Goal: Transaction & Acquisition: Purchase product/service

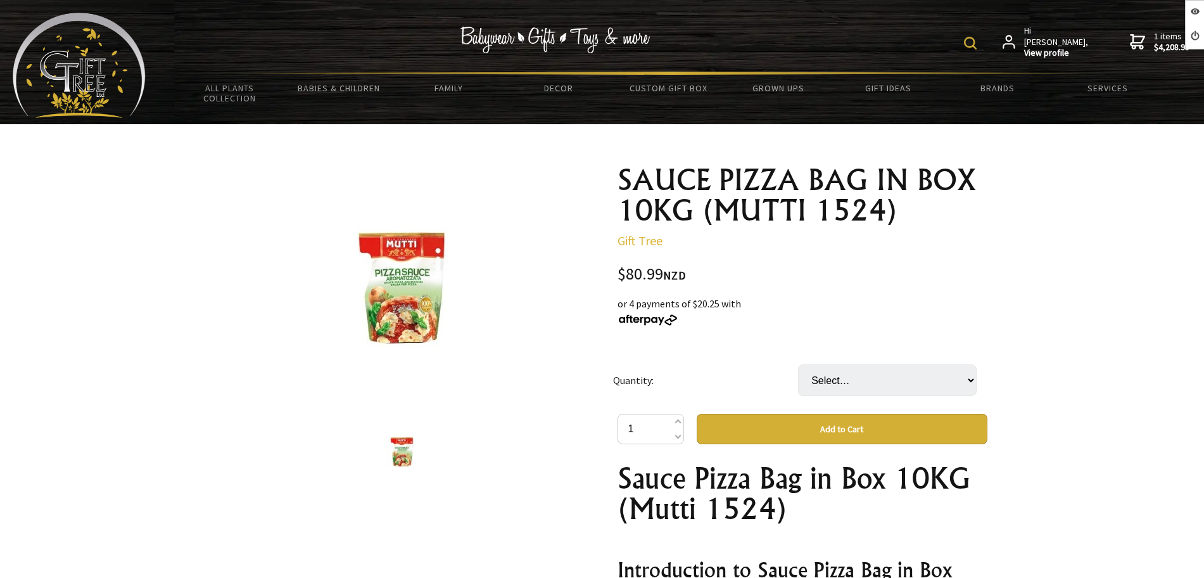
click at [914, 393] on select "Select… CTN" at bounding box center [887, 380] width 179 height 32
select select "CTN"
click at [798, 364] on select "Select… CTN" at bounding box center [887, 380] width 179 height 32
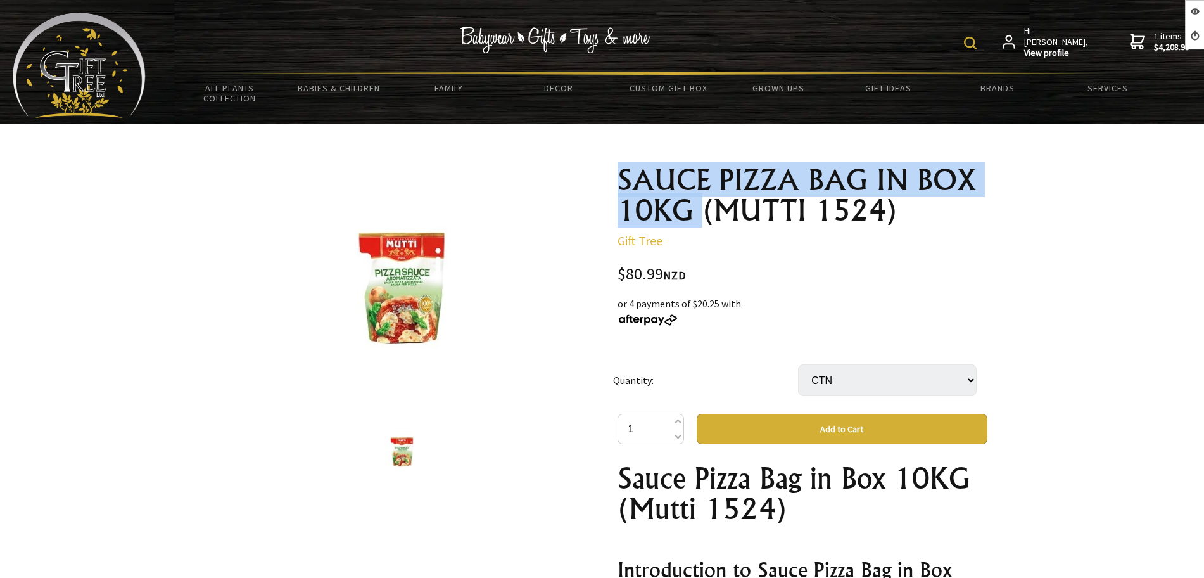
drag, startPoint x: 619, startPoint y: 170, endPoint x: 697, endPoint y: 216, distance: 90.8
click at [697, 216] on h1 "SAUCE PIZZA BAG IN BOX 10KG (MUTTI 1524)" at bounding box center [803, 195] width 370 height 61
copy h1 "SAUCE PIZZA BAG IN BOX 10KG"
drag, startPoint x: 629, startPoint y: 245, endPoint x: 606, endPoint y: 177, distance: 71.7
click at [606, 177] on div "1 /1 SAUCE PIZZA BAG IN BOX 10KG (MUTTI 1524) Gift Tree $80.99 NZD or 4 payment…" at bounding box center [602, 574] width 791 height 838
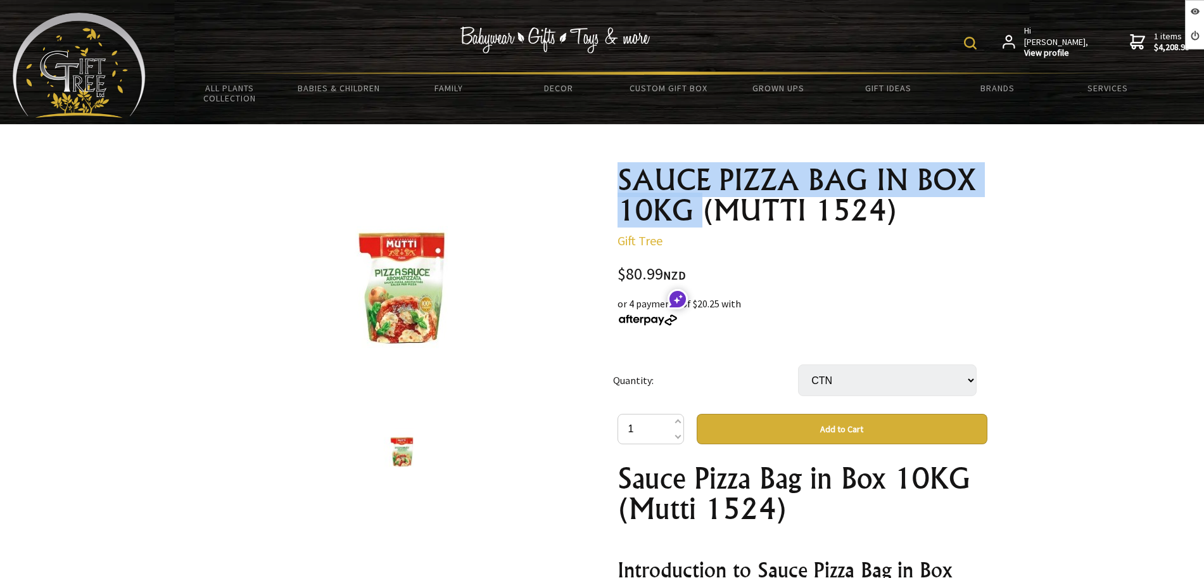
click at [747, 248] on div "SAUCE PIZZA BAG IN BOX 10KG (MUTTI 1524) Gift Tree $80.99 NZD or 4 payments of …" at bounding box center [803, 570] width 370 height 810
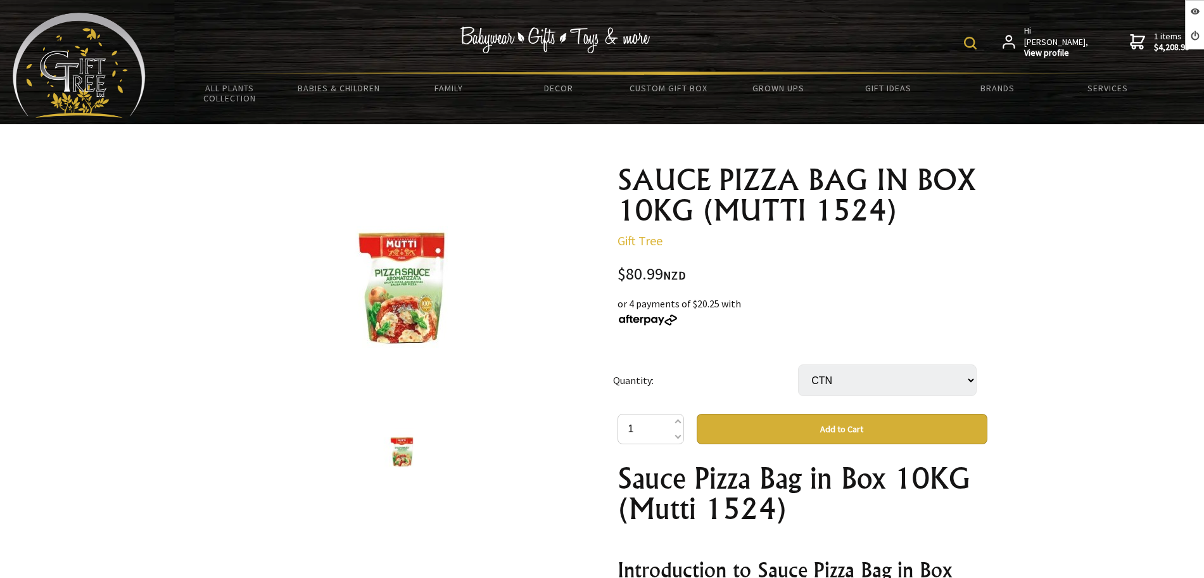
drag, startPoint x: 713, startPoint y: 269, endPoint x: 604, endPoint y: 173, distance: 145.4
click at [604, 173] on div "1 /1 SAUCE PIZZA BAG IN BOX 10KG (MUTTI 1524) Gift Tree $80.99 NZD or 4 payment…" at bounding box center [602, 574] width 791 height 838
copy div "SAUCE PIZZA BAG IN BOX 10KG (MUTTI 1524) Gift Tree $80.99 NZD"
